Goal: Information Seeking & Learning: Find specific fact

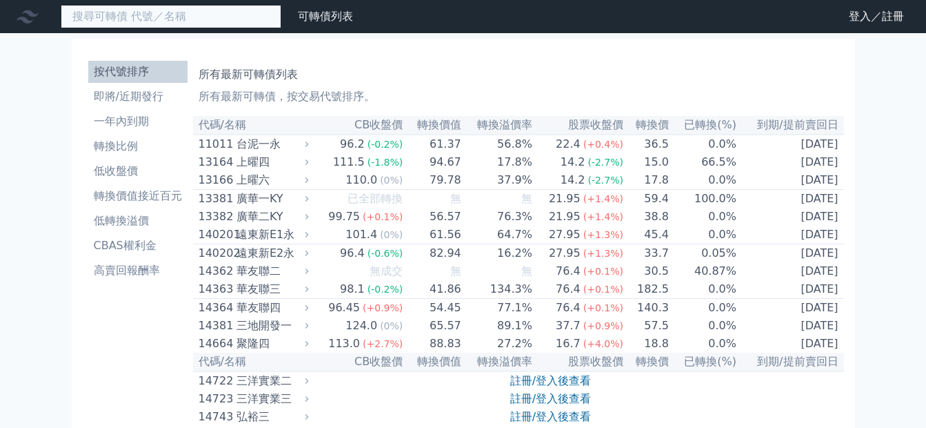
click at [167, 5] on input at bounding box center [171, 16] width 221 height 23
paste input "74022"
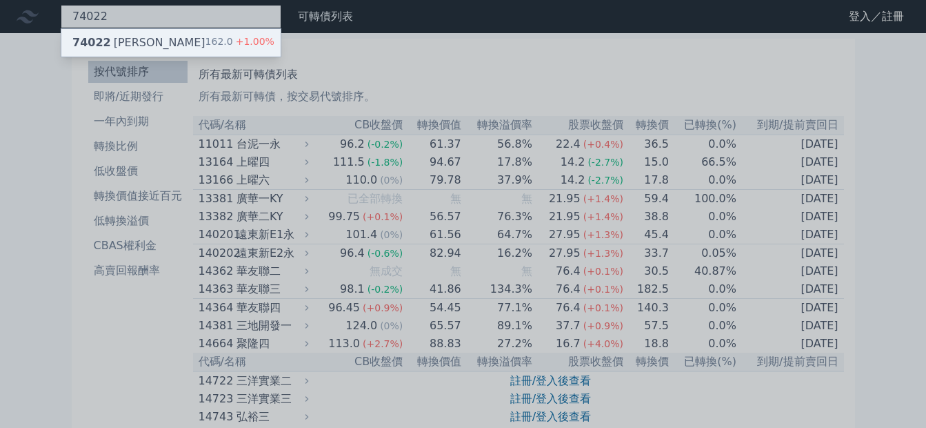
type input "74022"
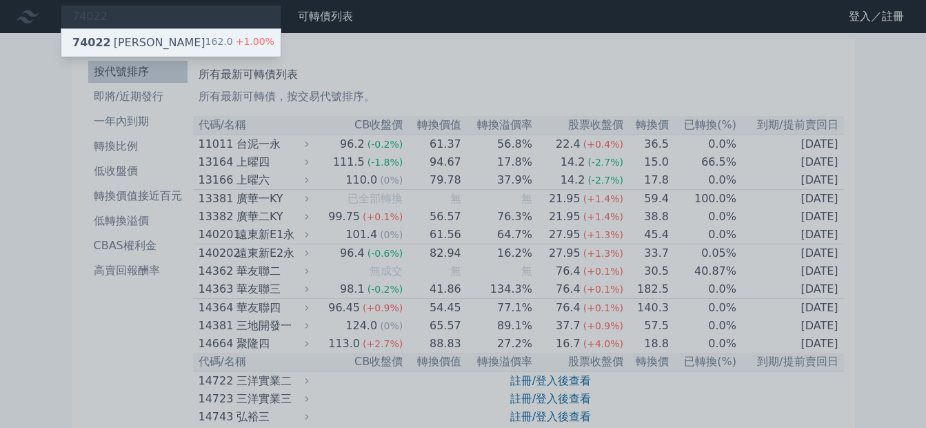
click at [83, 29] on div "74022 [PERSON_NAME]二 162.0 +1.00%" at bounding box center [170, 43] width 219 height 28
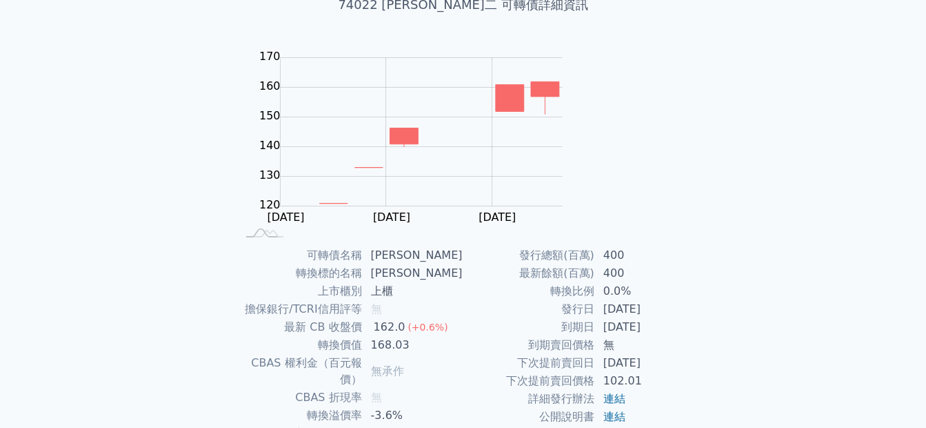
scroll to position [100, 0]
drag, startPoint x: 616, startPoint y: 267, endPoint x: 567, endPoint y: 268, distance: 49.0
click at [595, 317] on td "[DATE]" at bounding box center [642, 326] width 94 height 18
copy td "[DATE]"
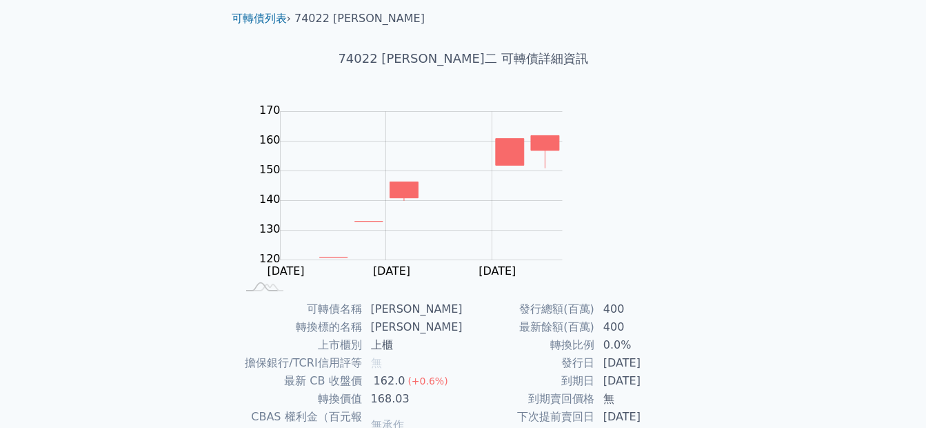
scroll to position [0, 0]
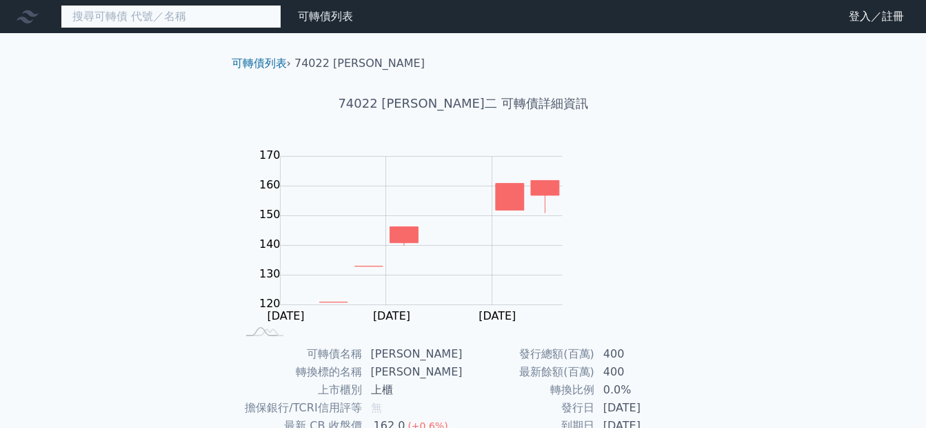
click at [171, 5] on input at bounding box center [171, 16] width 221 height 23
paste input "32843"
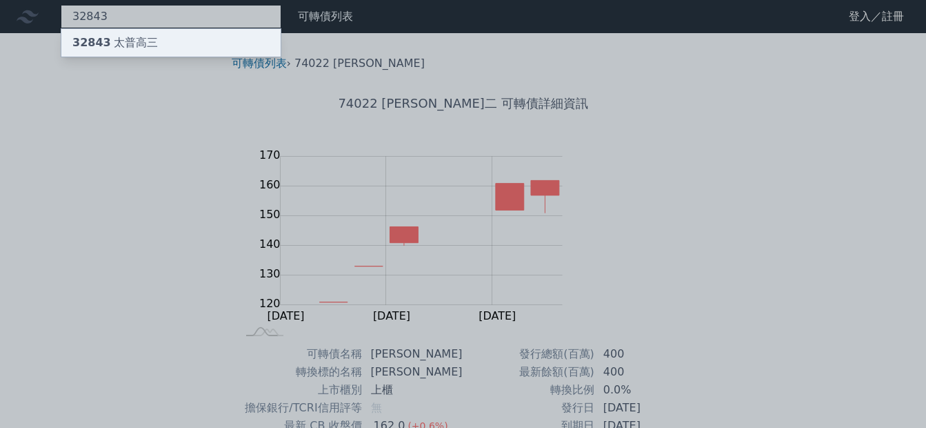
type input "32843"
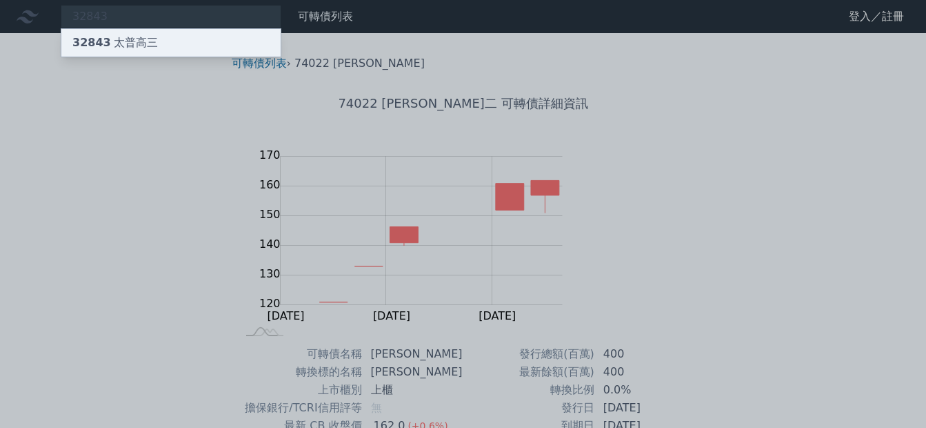
click at [91, 34] on div "32843 太普高三" at bounding box center [115, 42] width 86 height 17
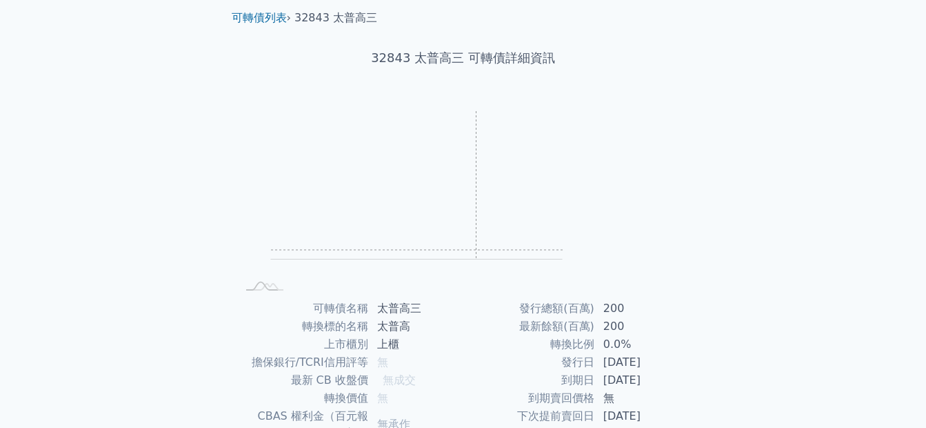
scroll to position [100, 0]
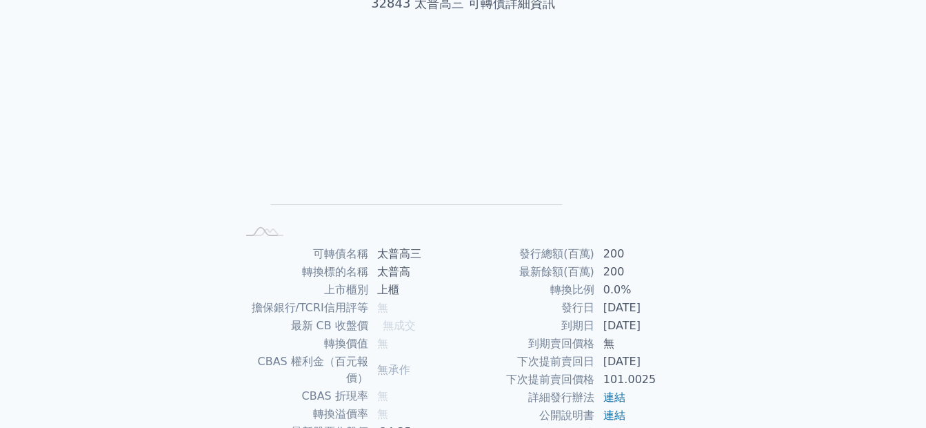
drag, startPoint x: 613, startPoint y: 268, endPoint x: 568, endPoint y: 263, distance: 45.2
click at [595, 317] on td "[DATE]" at bounding box center [642, 326] width 94 height 18
copy td "[DATE]"
